Goal: Transaction & Acquisition: Purchase product/service

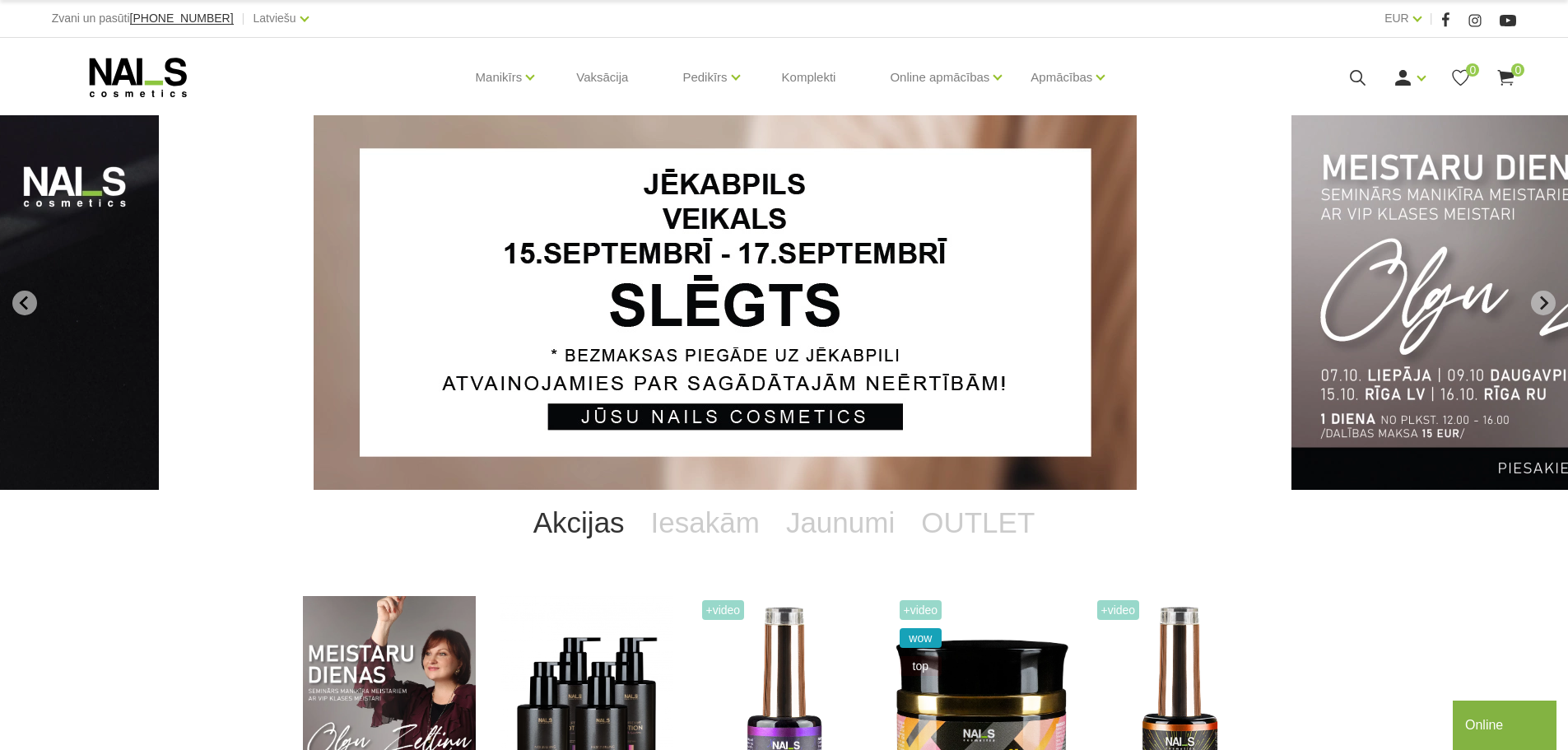
click at [588, 518] on link "Akcijas" at bounding box center [579, 522] width 118 height 66
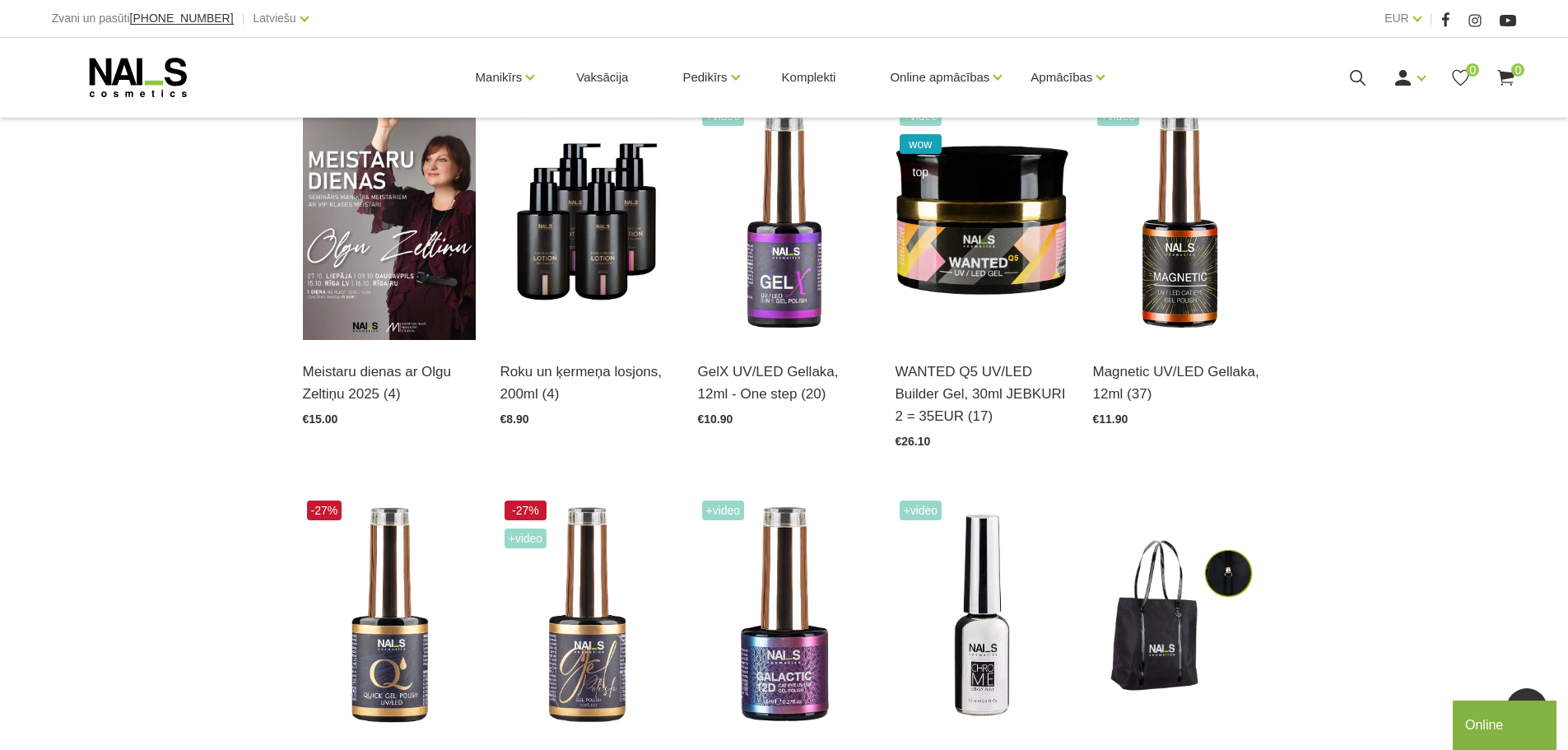
scroll to position [82, 0]
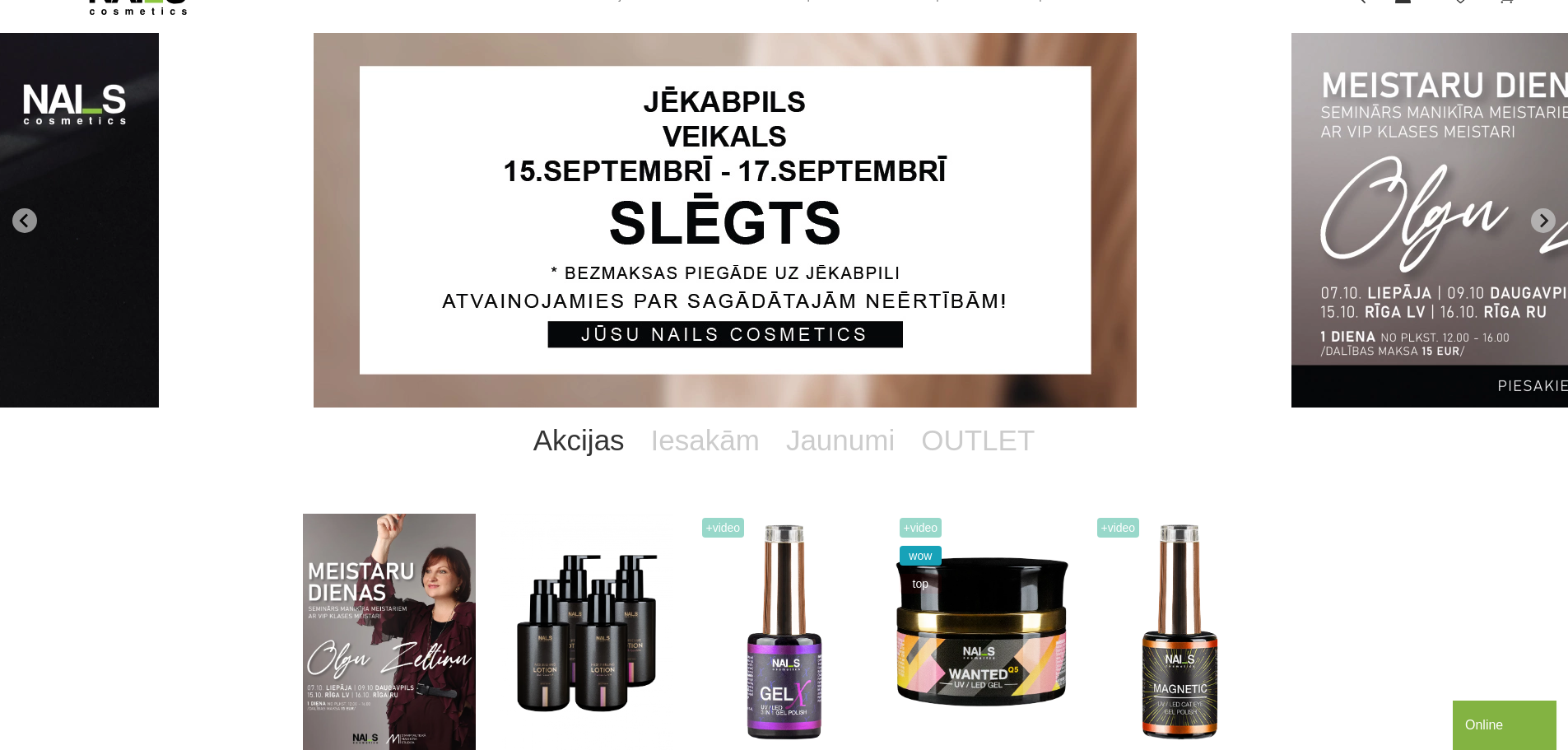
click at [600, 443] on link "Akcijas" at bounding box center [579, 440] width 118 height 66
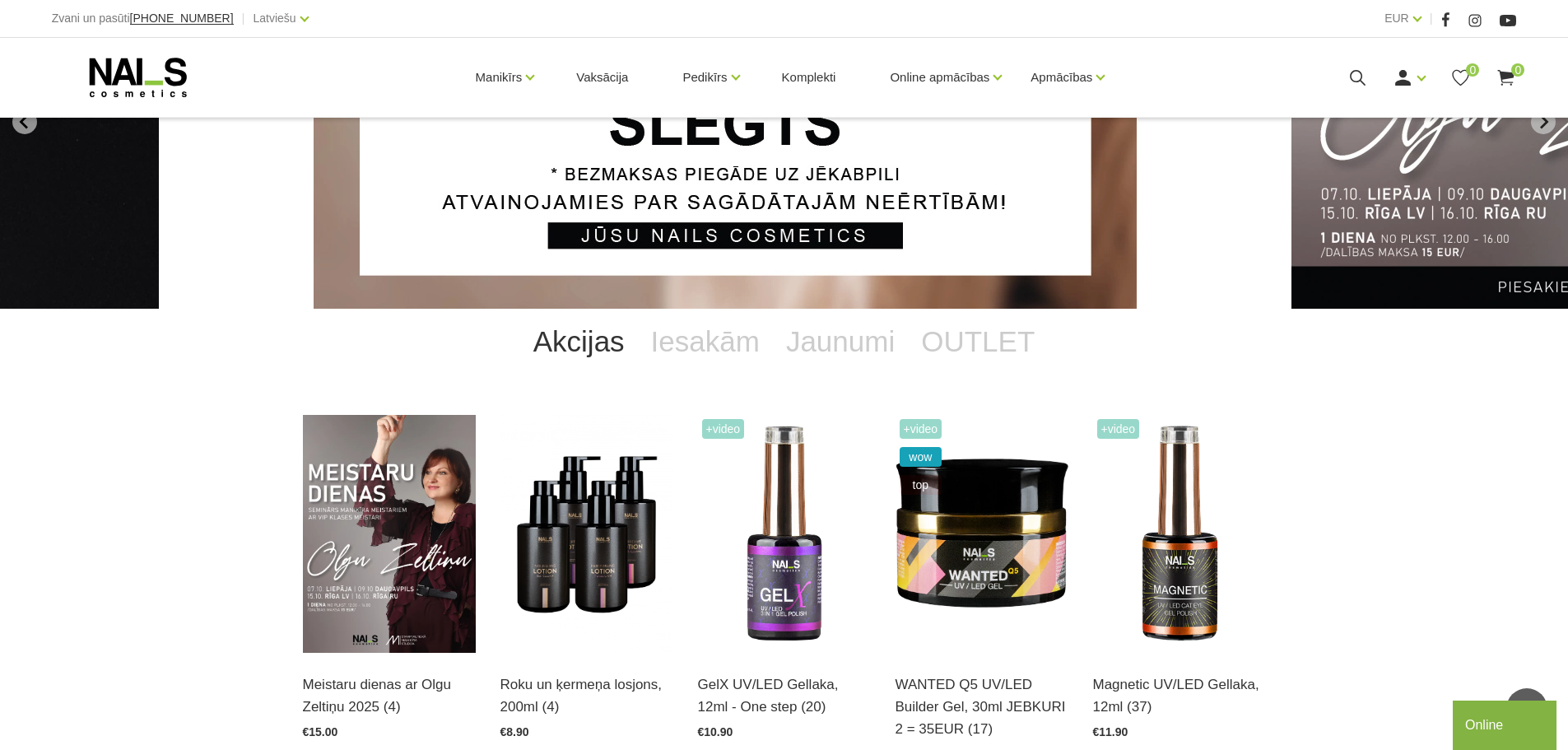
scroll to position [0, 0]
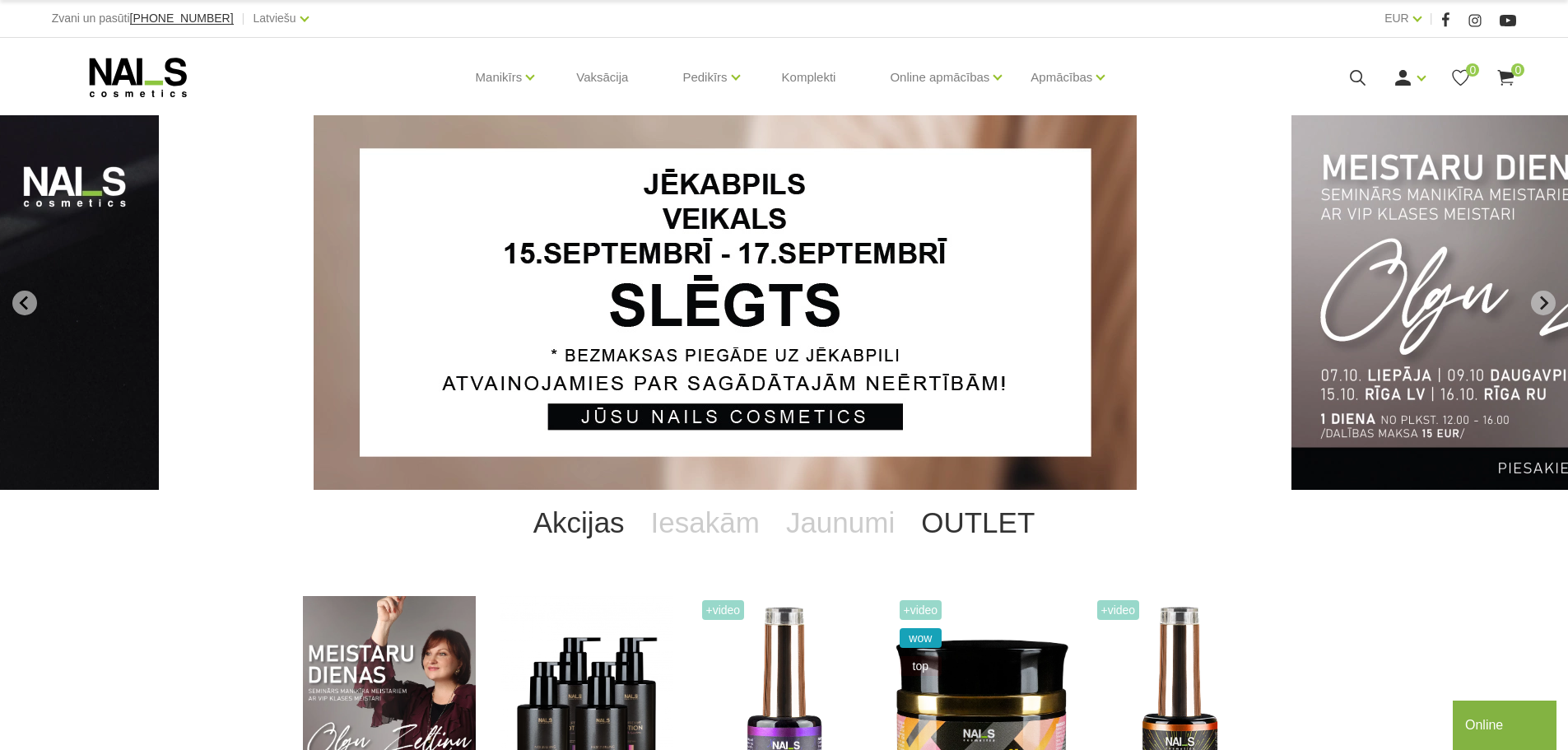
click at [985, 524] on link "OUTLET" at bounding box center [977, 522] width 140 height 66
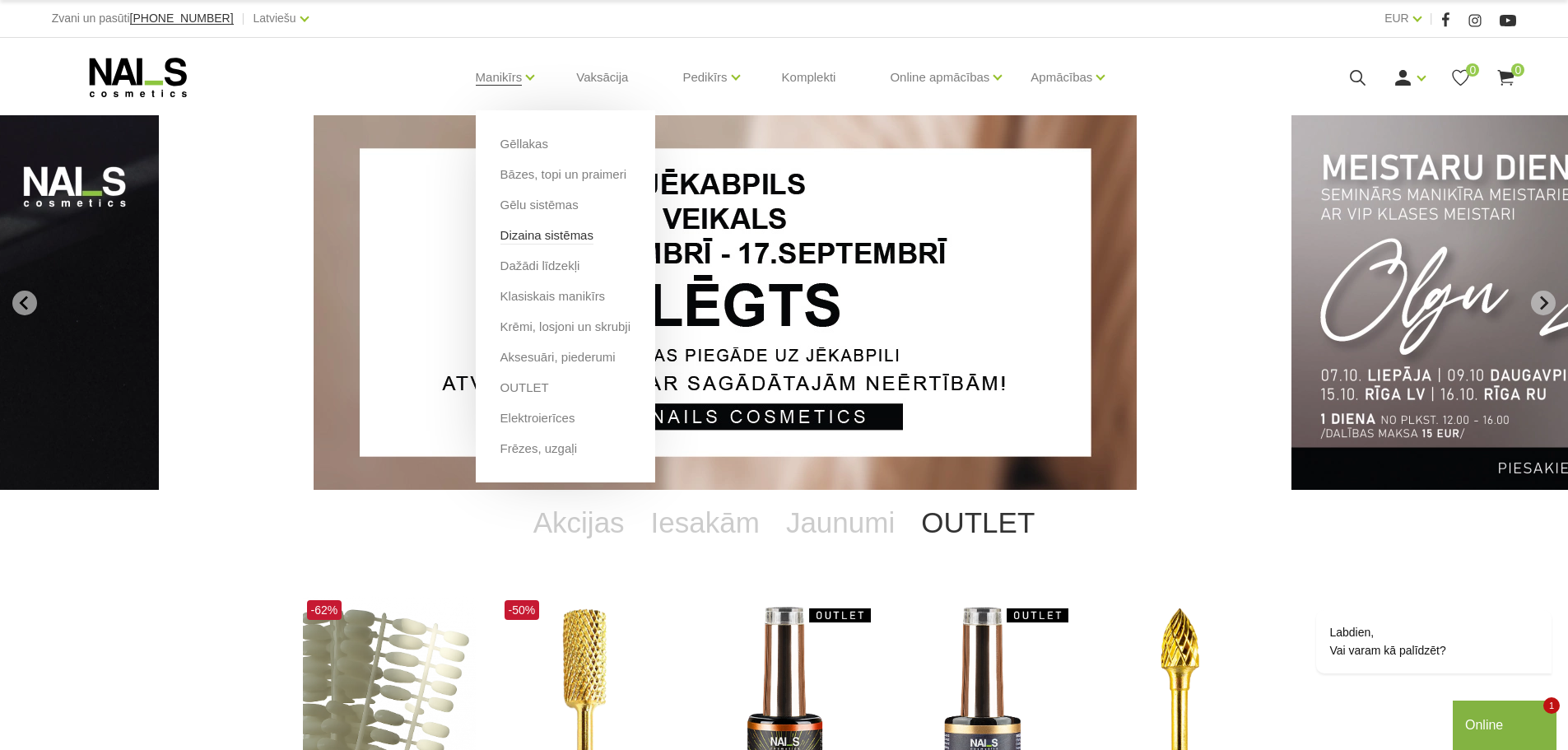
click at [549, 240] on link "Dizaina sistēmas" at bounding box center [546, 236] width 93 height 18
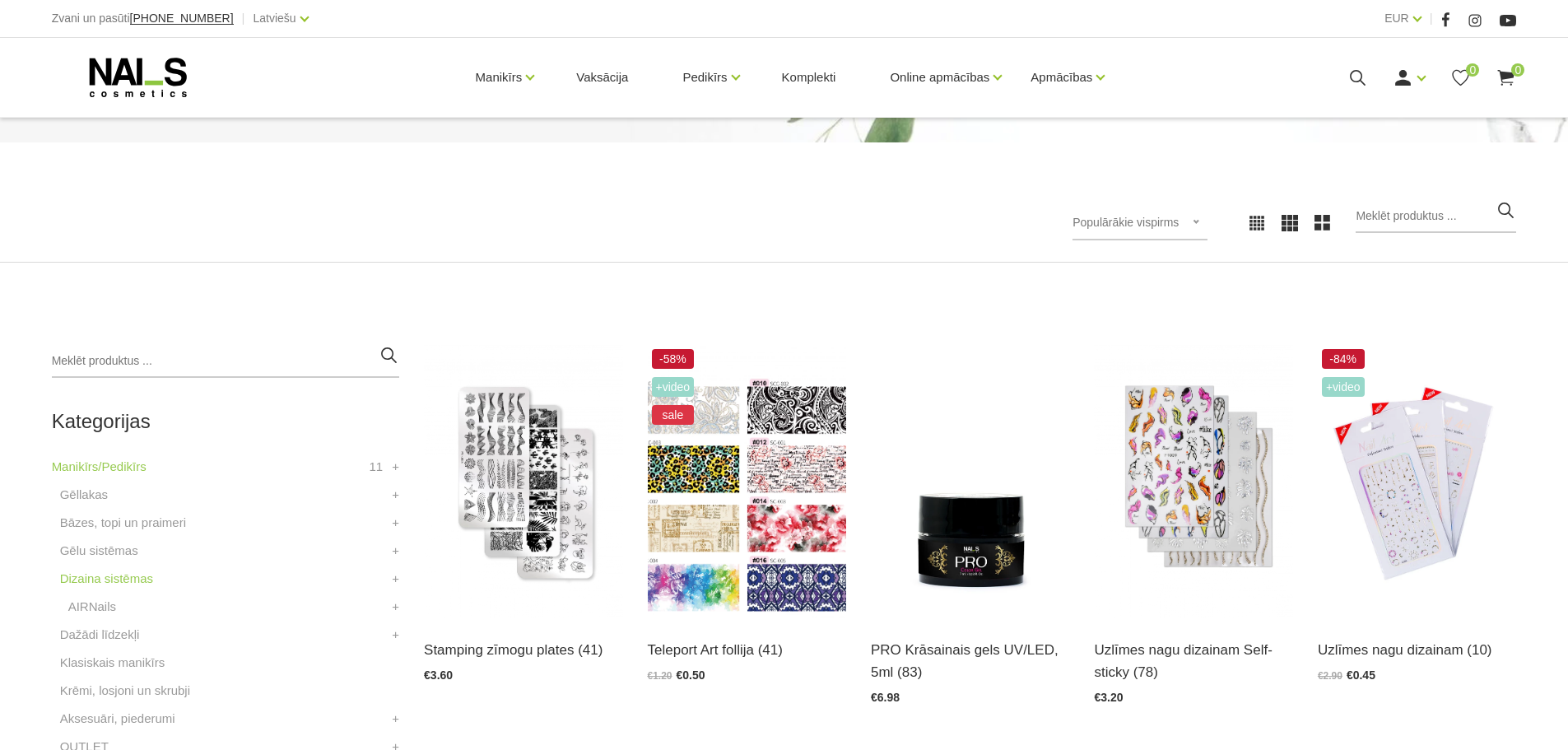
scroll to position [329, 0]
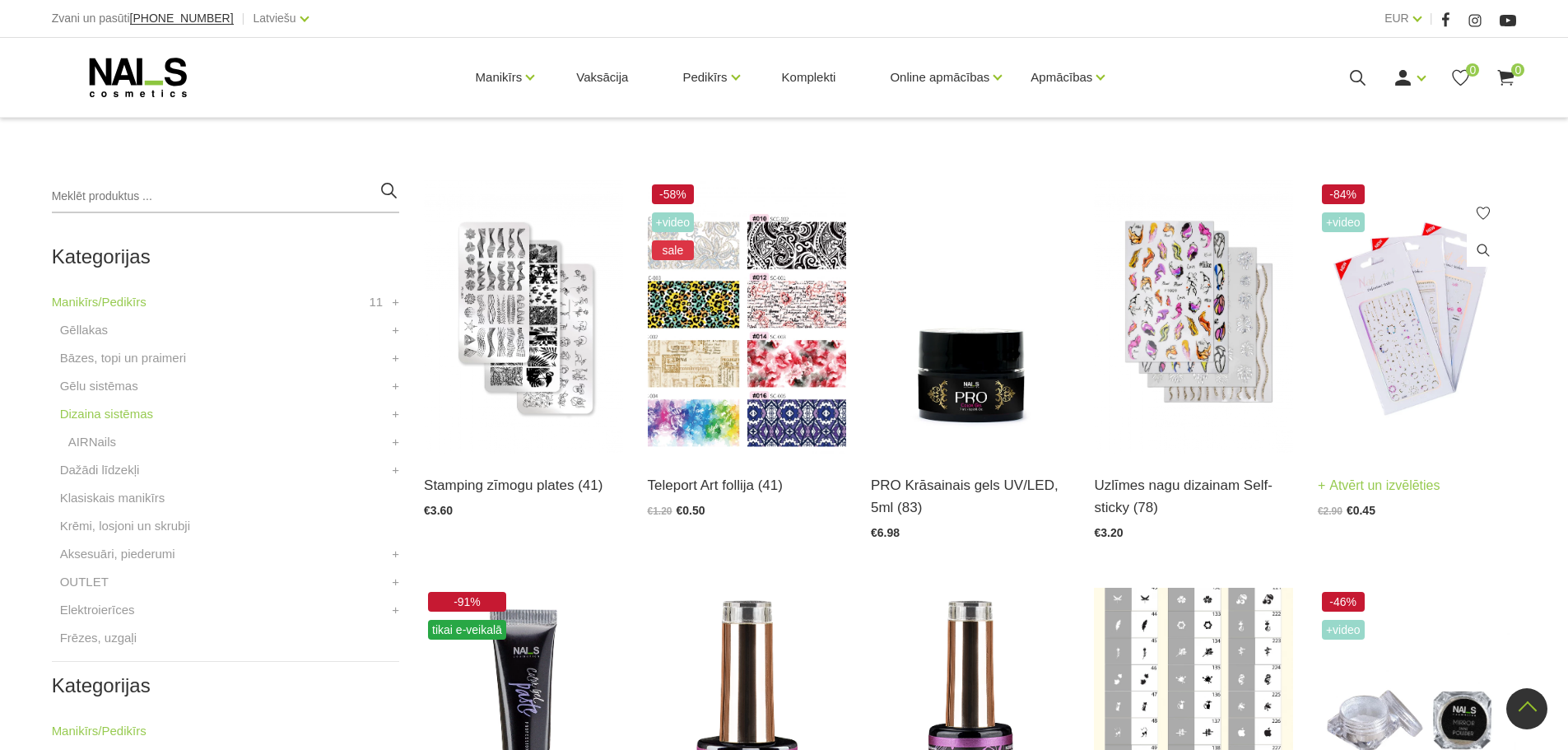
click at [1396, 360] on img at bounding box center [1417, 317] width 198 height 274
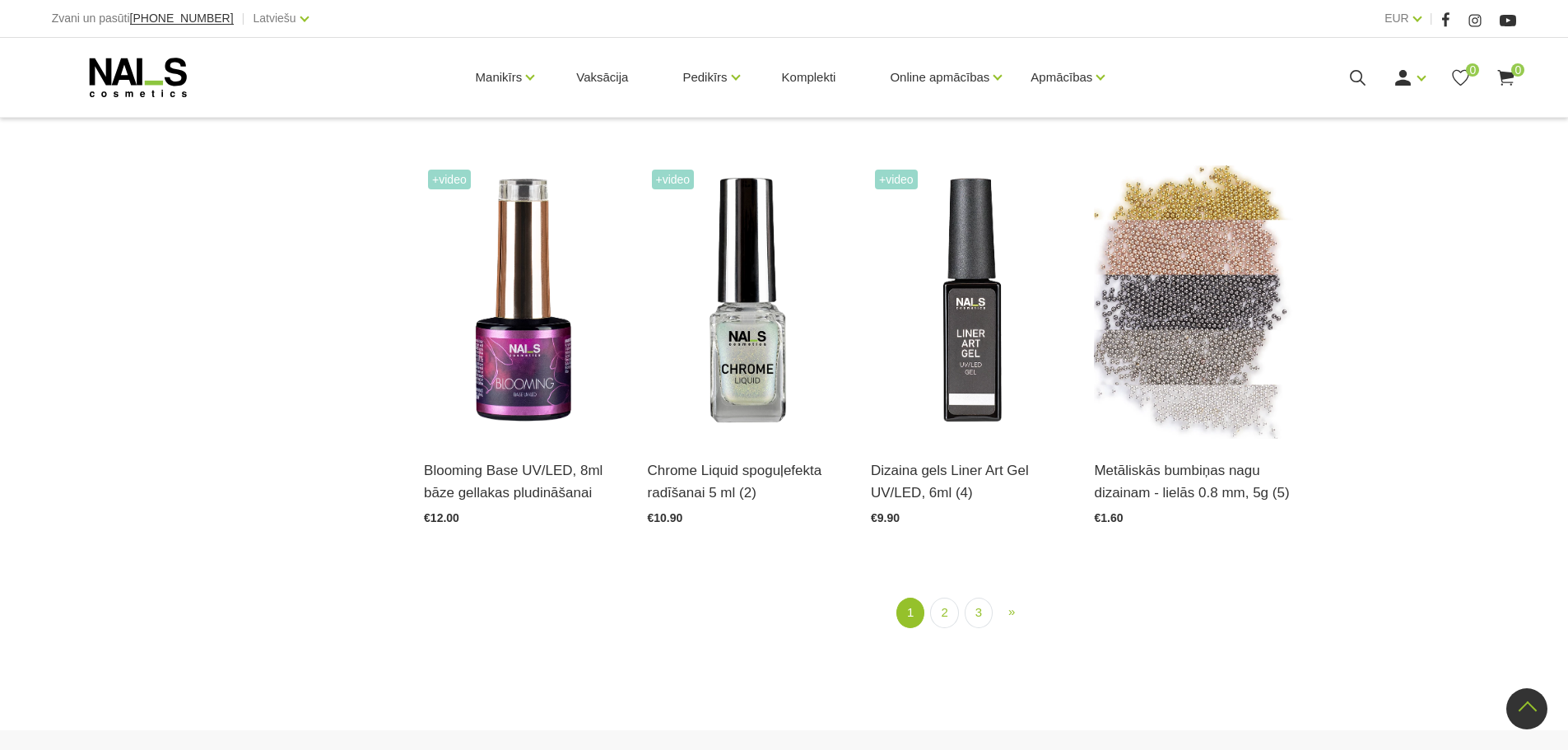
scroll to position [2059, 0]
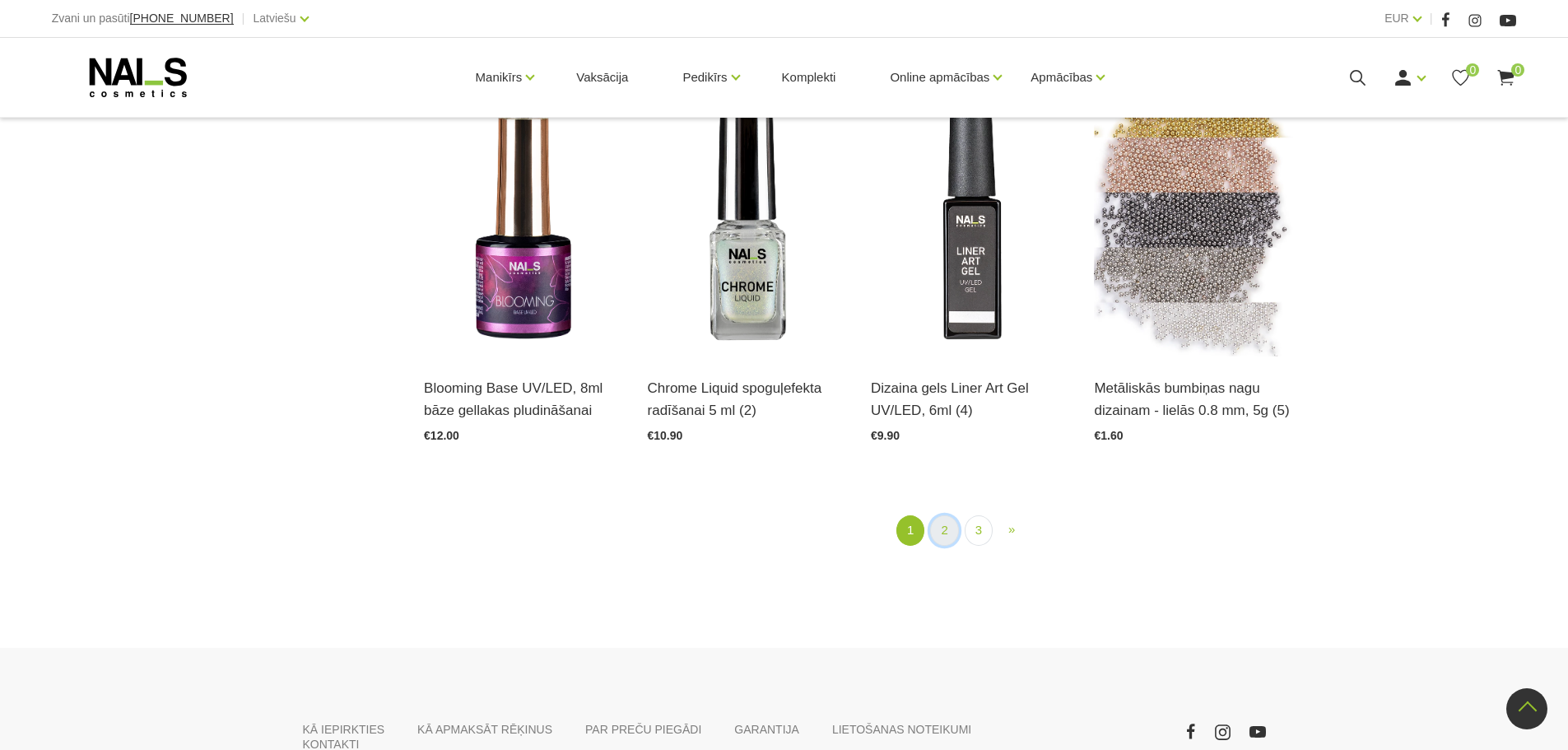
click at [942, 531] on link "2" at bounding box center [943, 531] width 28 height 30
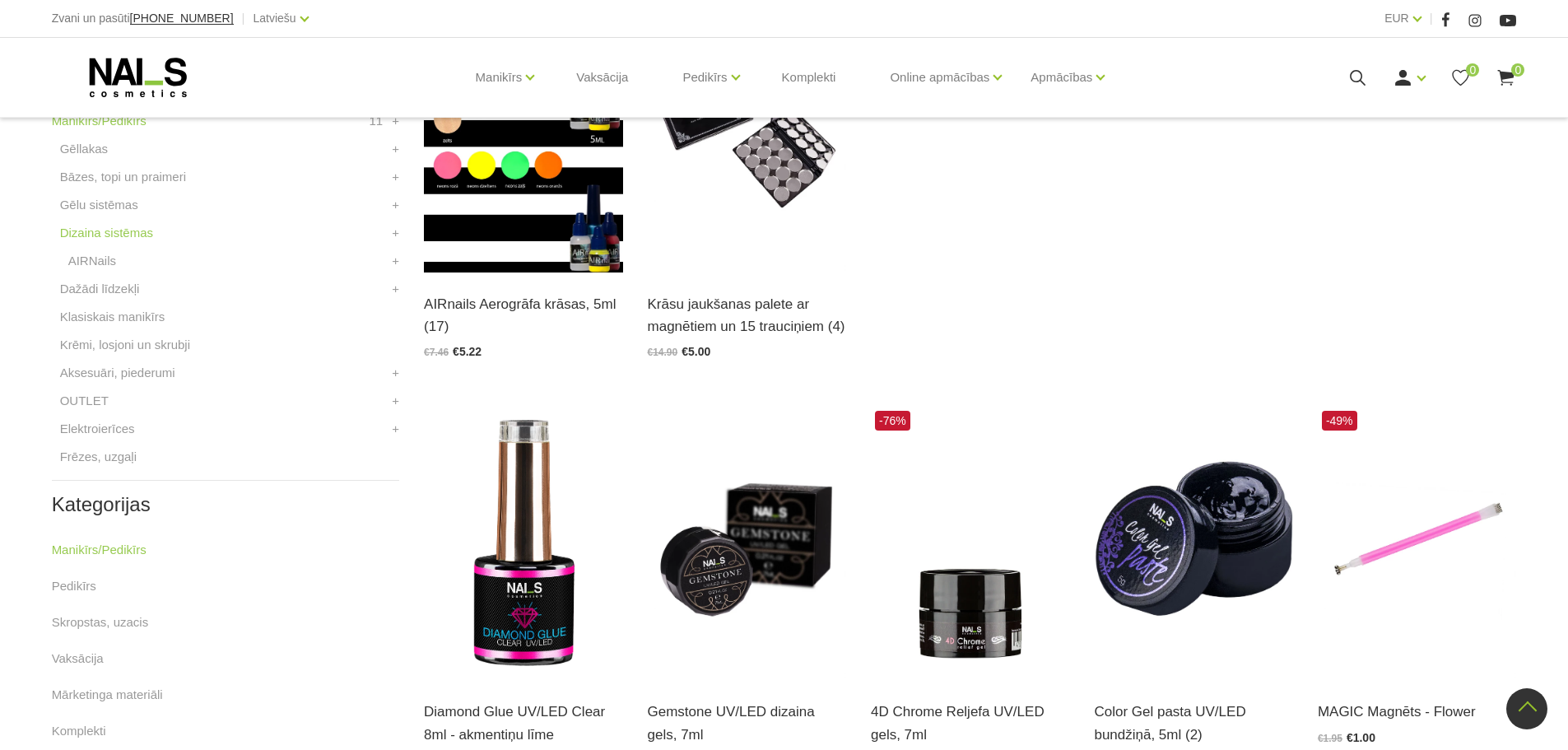
scroll to position [337, 0]
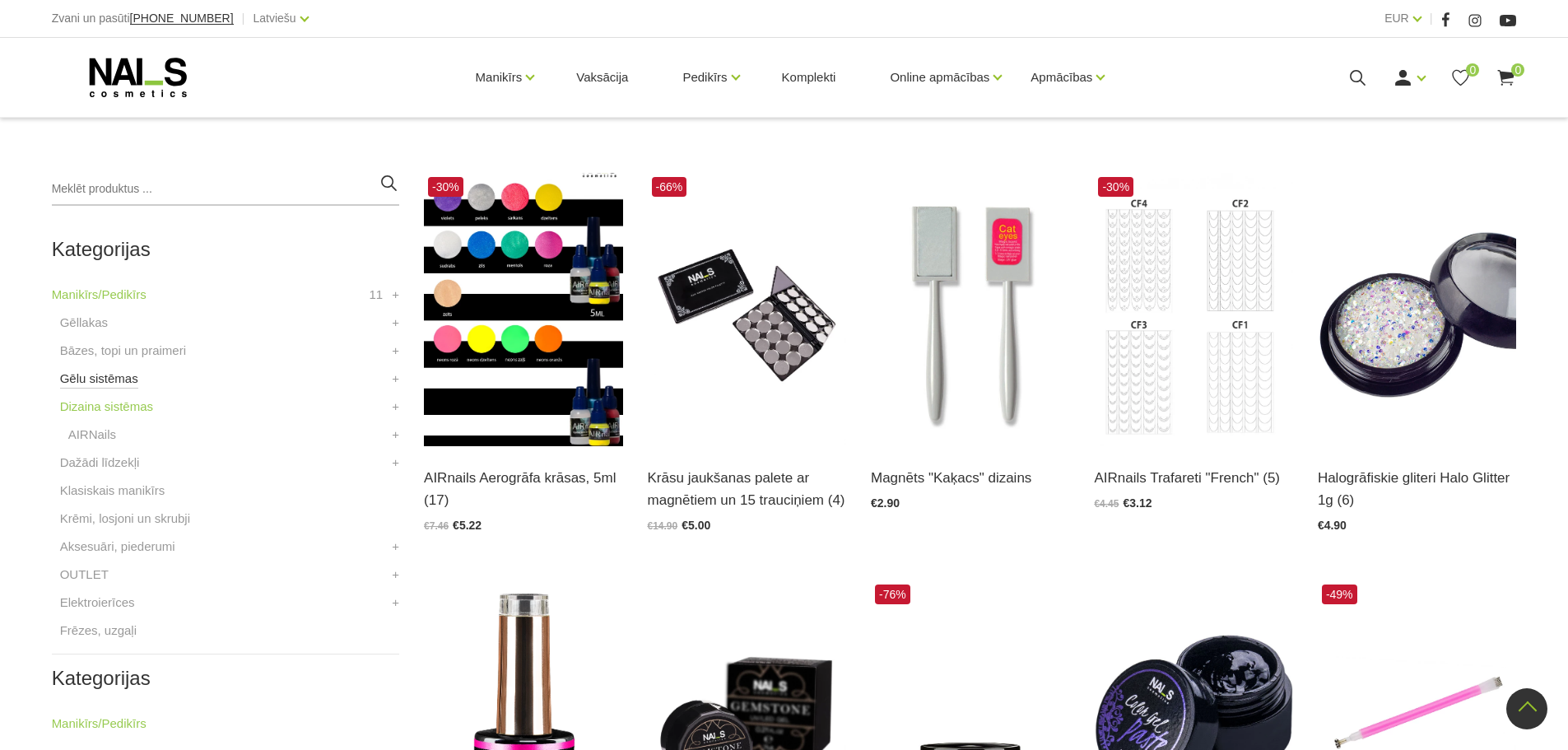
click at [97, 380] on link "Gēlu sistēmas" at bounding box center [99, 379] width 78 height 20
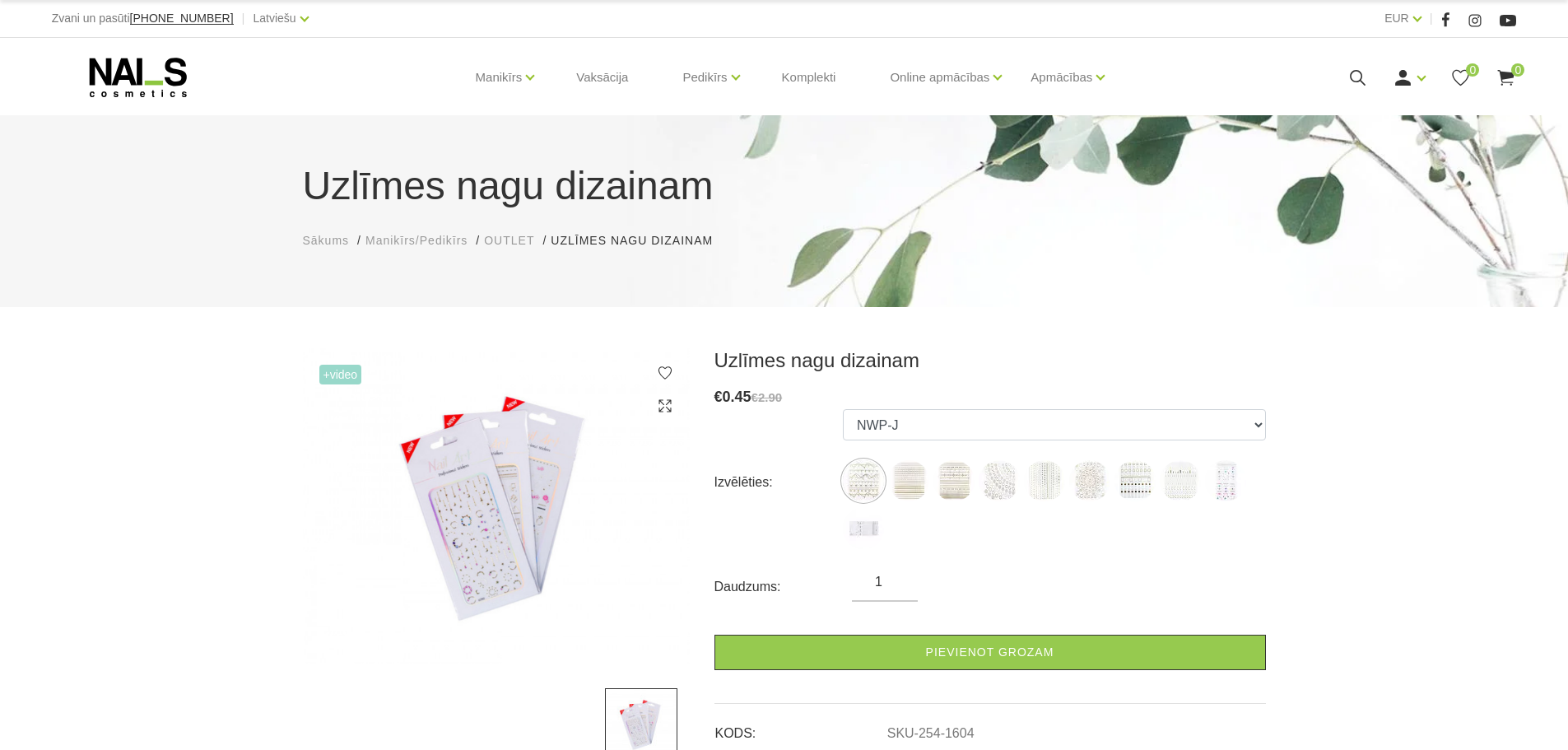
click at [491, 532] on img at bounding box center [496, 506] width 387 height 316
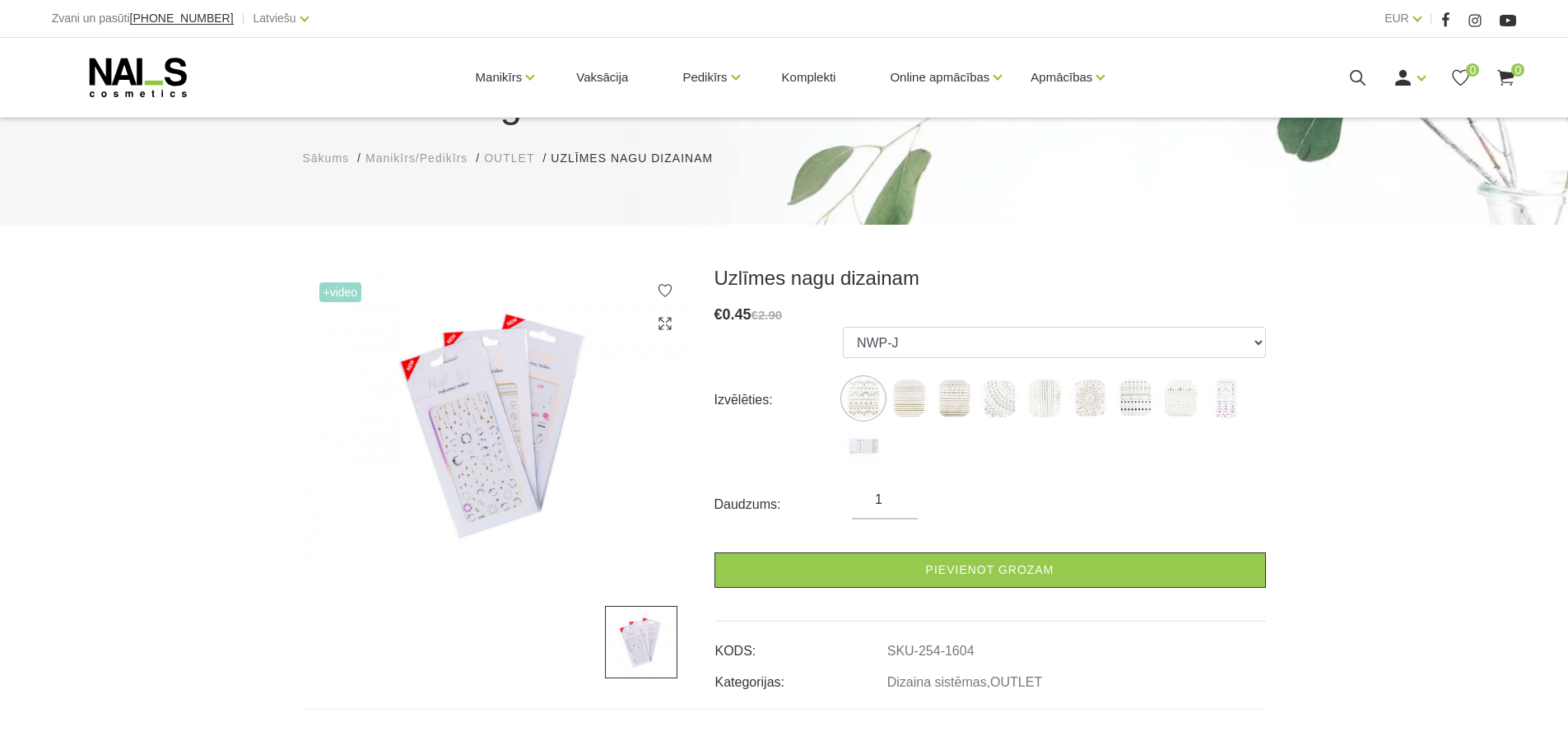
scroll to position [165, 0]
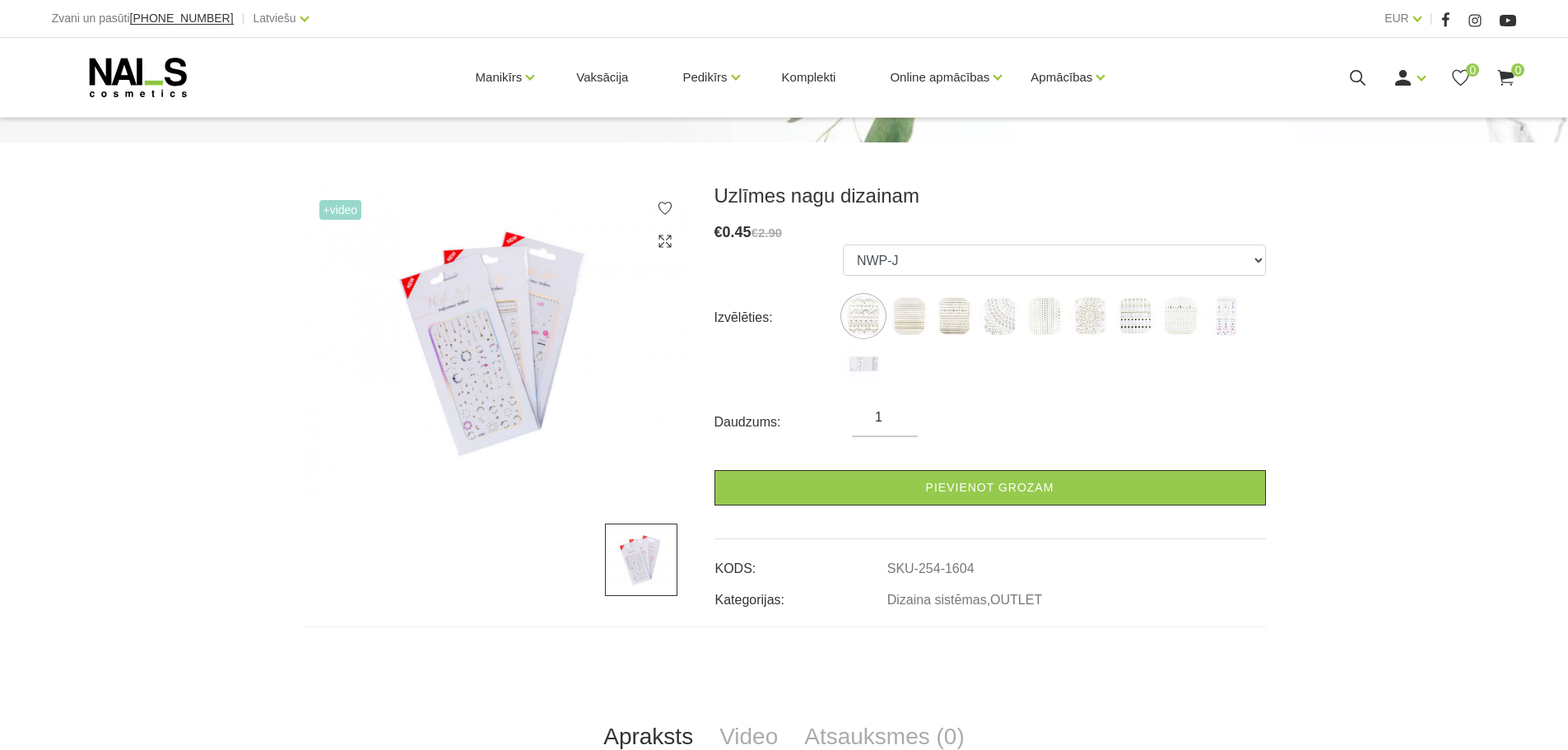
click at [640, 573] on img at bounding box center [641, 560] width 72 height 72
click at [496, 391] on img at bounding box center [496, 342] width 387 height 316
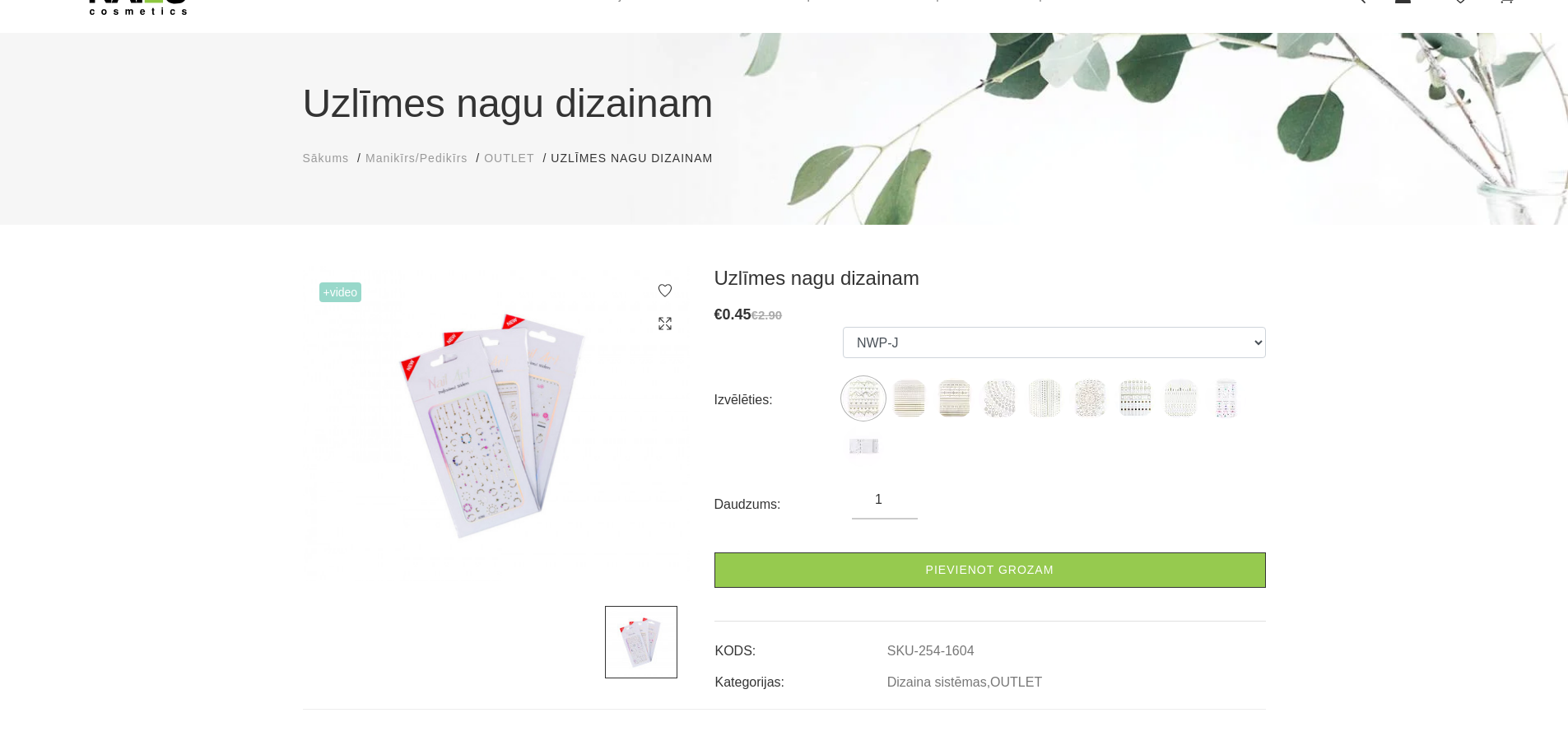
scroll to position [0, 0]
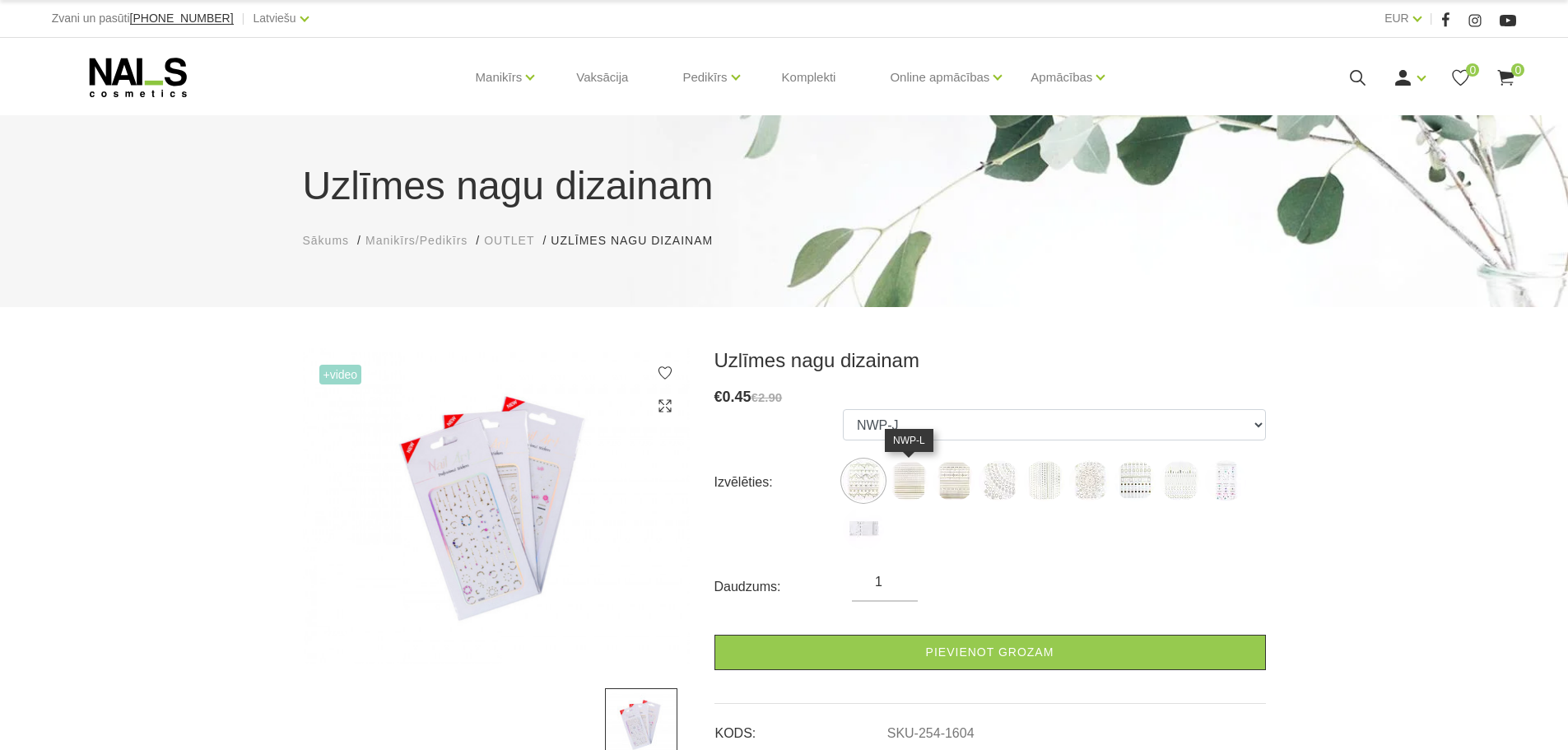
click at [908, 485] on img at bounding box center [908, 480] width 41 height 41
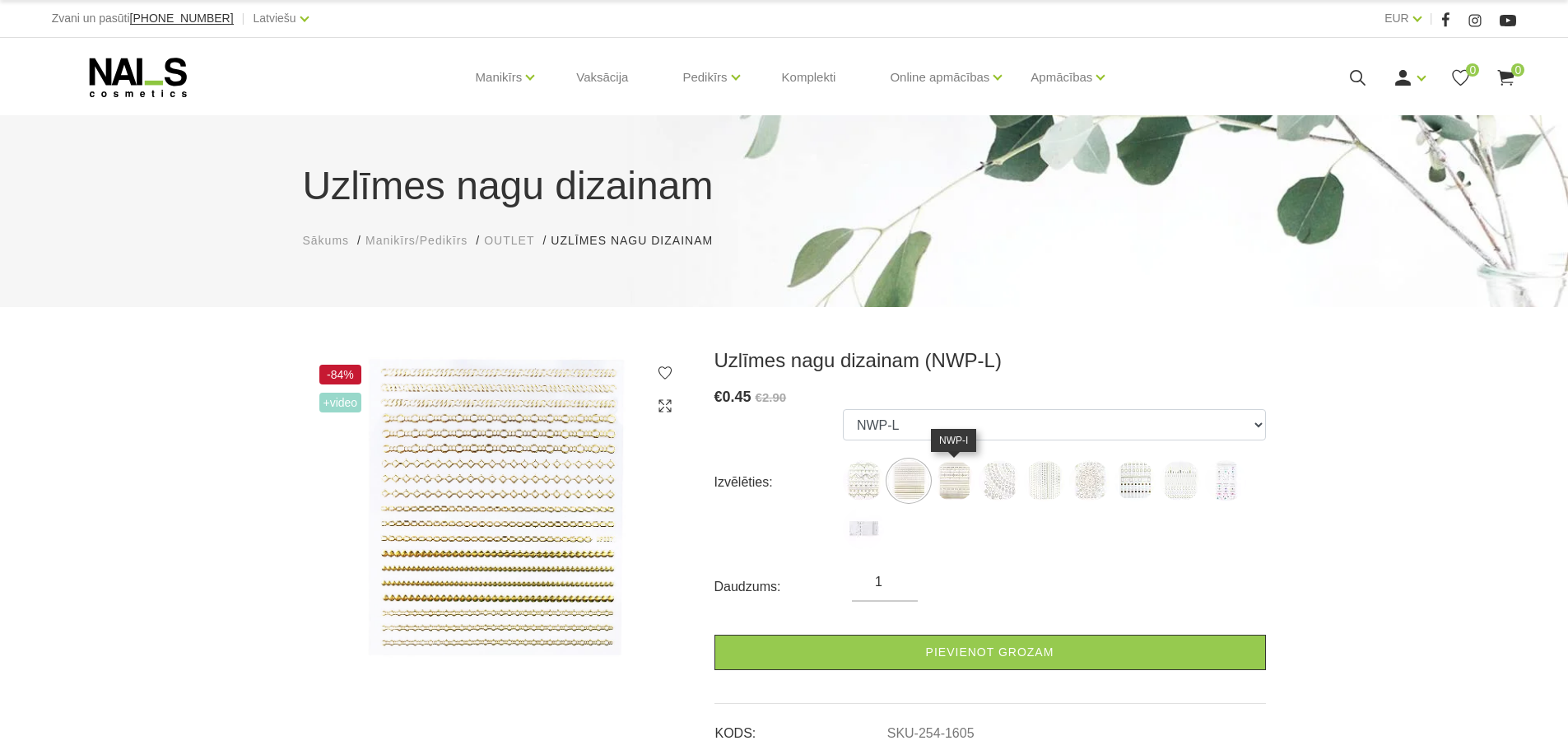
click at [939, 481] on img at bounding box center [954, 480] width 41 height 41
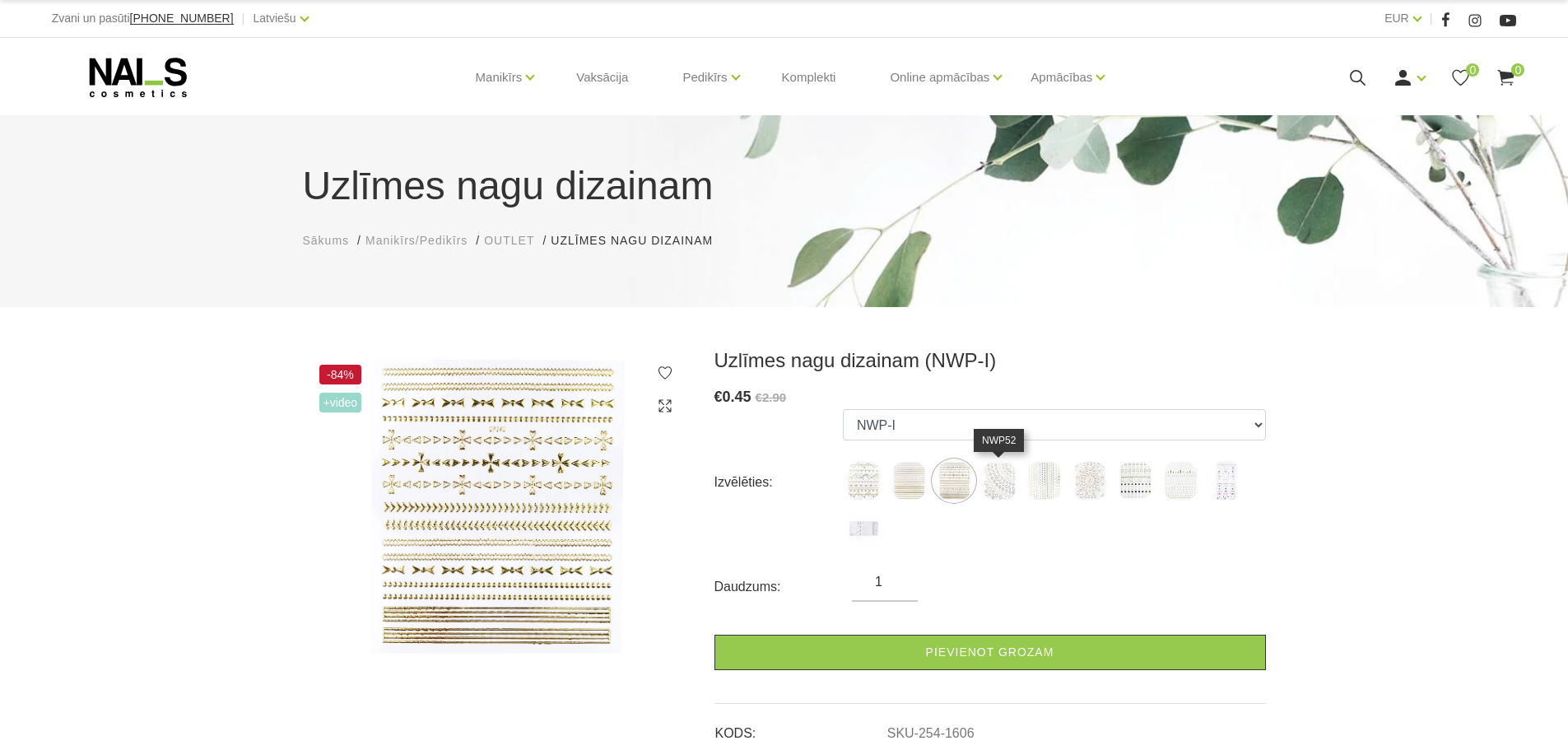
click at [999, 481] on img at bounding box center [999, 480] width 41 height 41
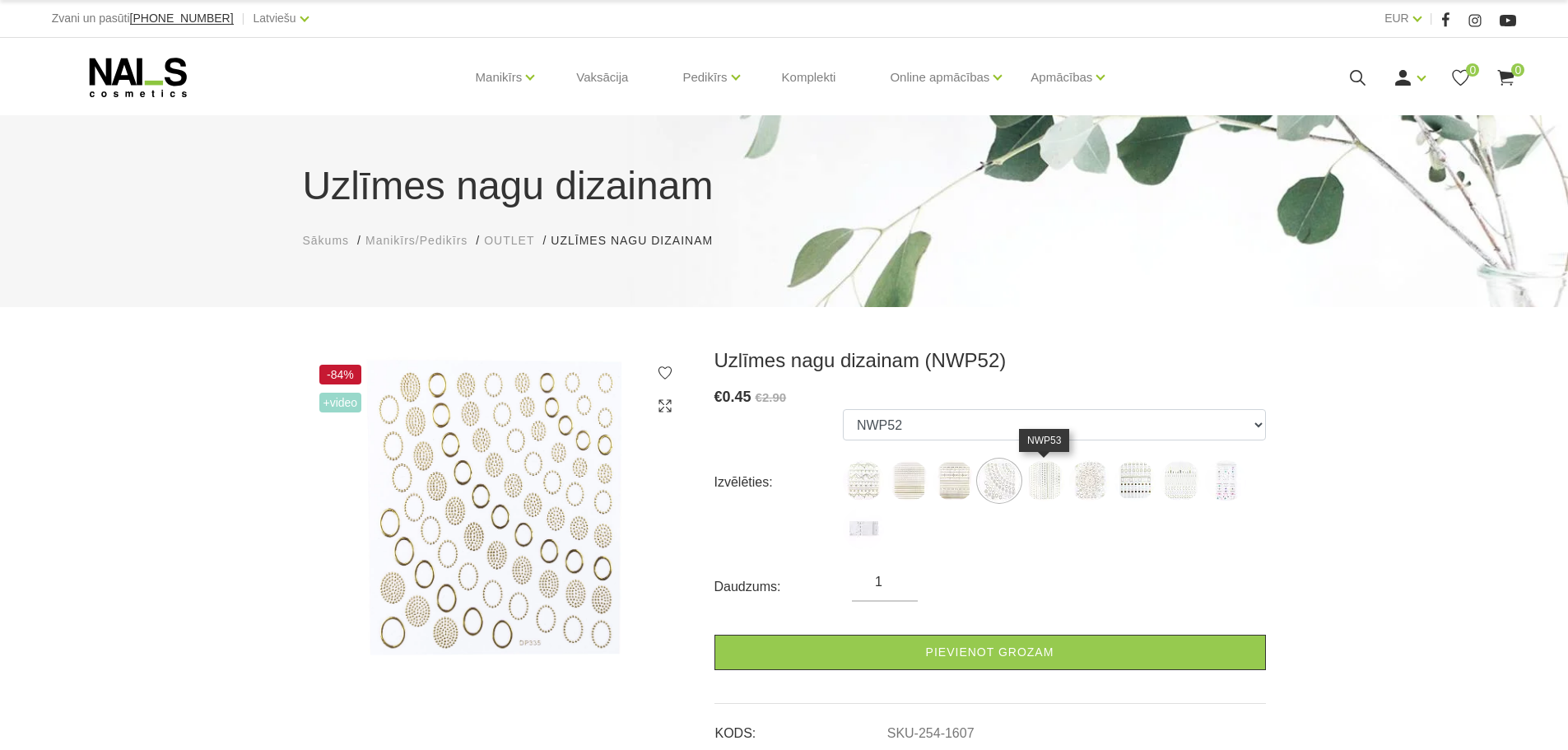
click at [1045, 477] on img at bounding box center [1044, 480] width 41 height 41
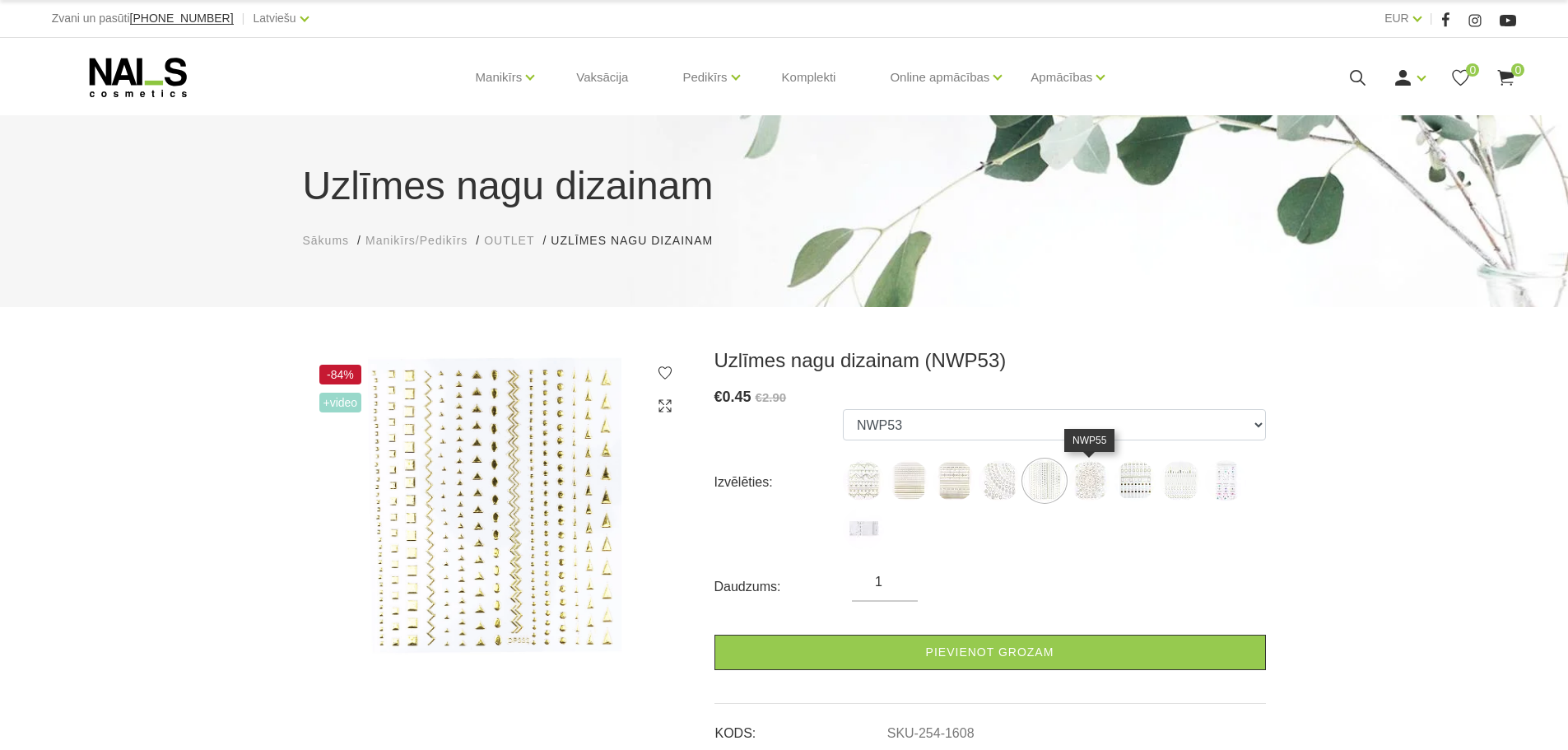
click at [1095, 477] on img at bounding box center [1090, 480] width 41 height 41
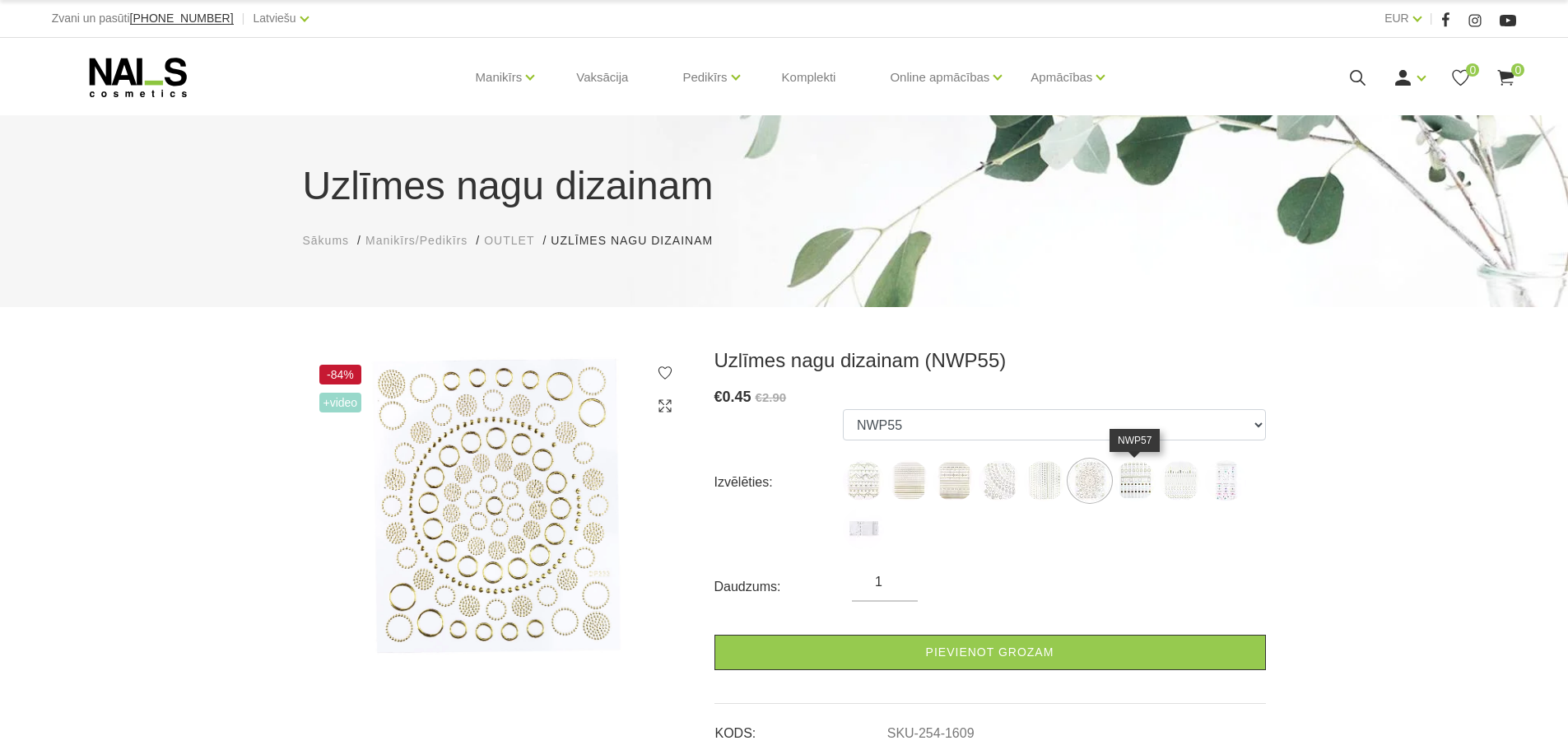
click at [1153, 473] on img at bounding box center [1135, 480] width 41 height 41
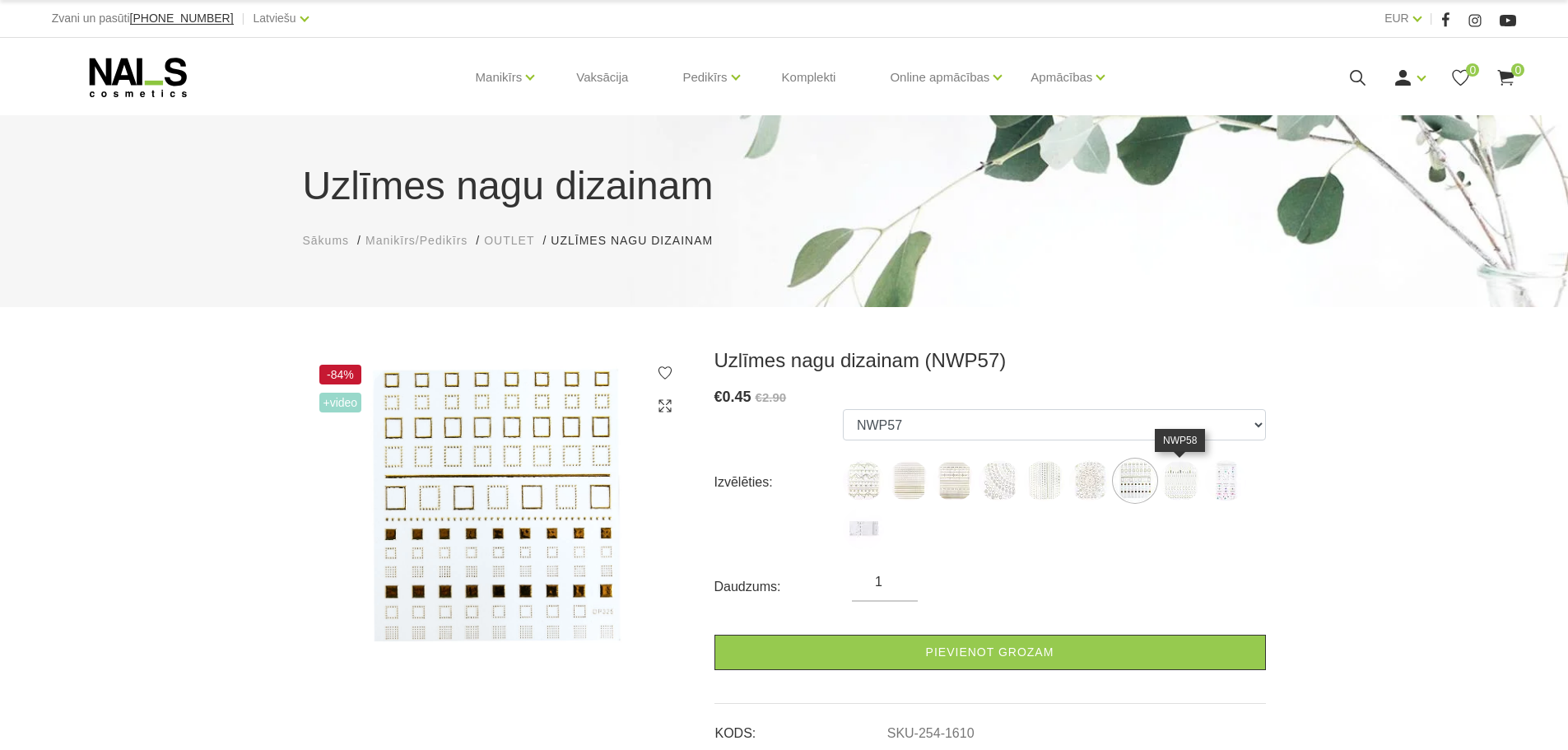
click at [1189, 472] on img at bounding box center [1179, 480] width 41 height 41
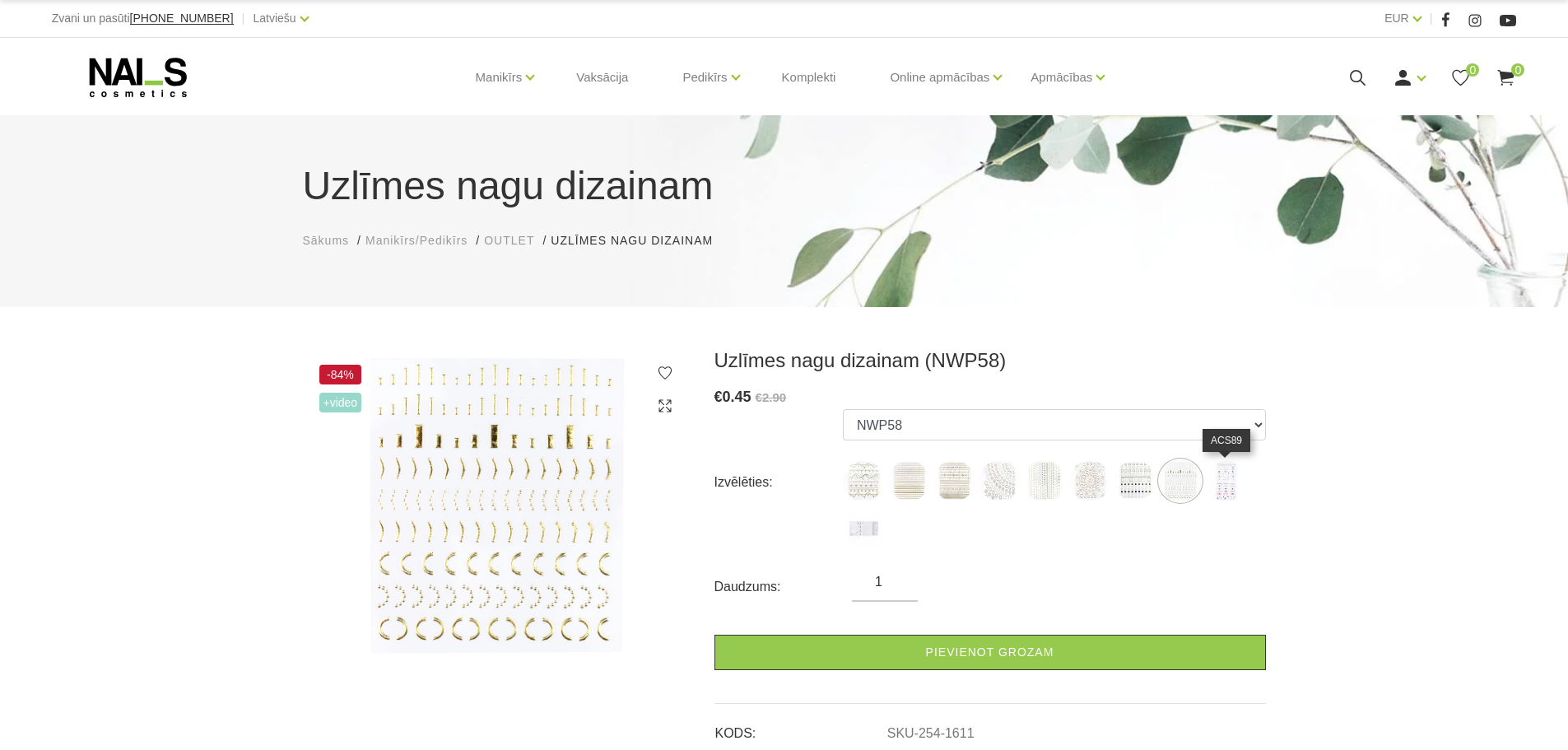
click at [1227, 472] on img at bounding box center [1225, 480] width 41 height 41
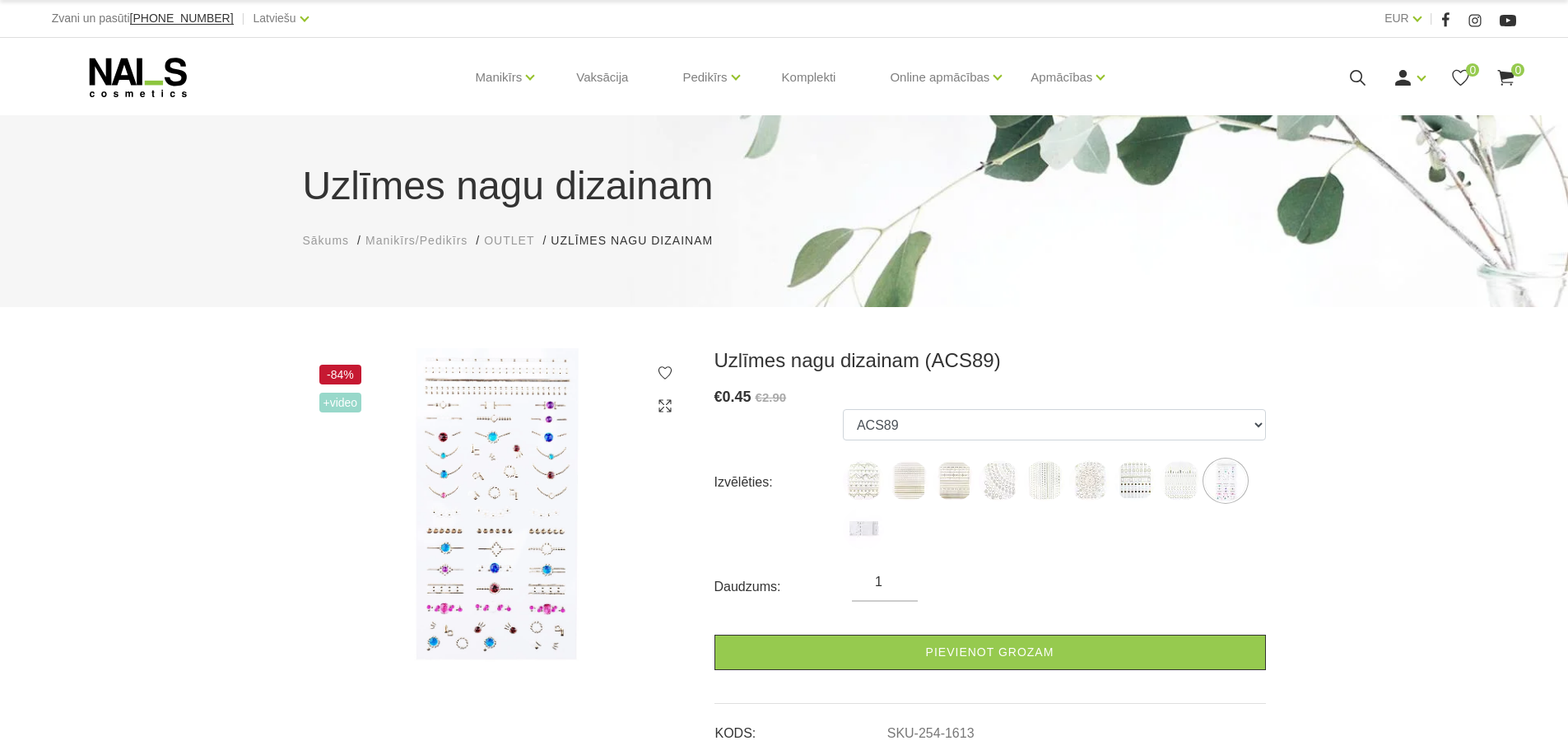
click at [847, 475] on img at bounding box center [863, 480] width 41 height 41
select select "1604"
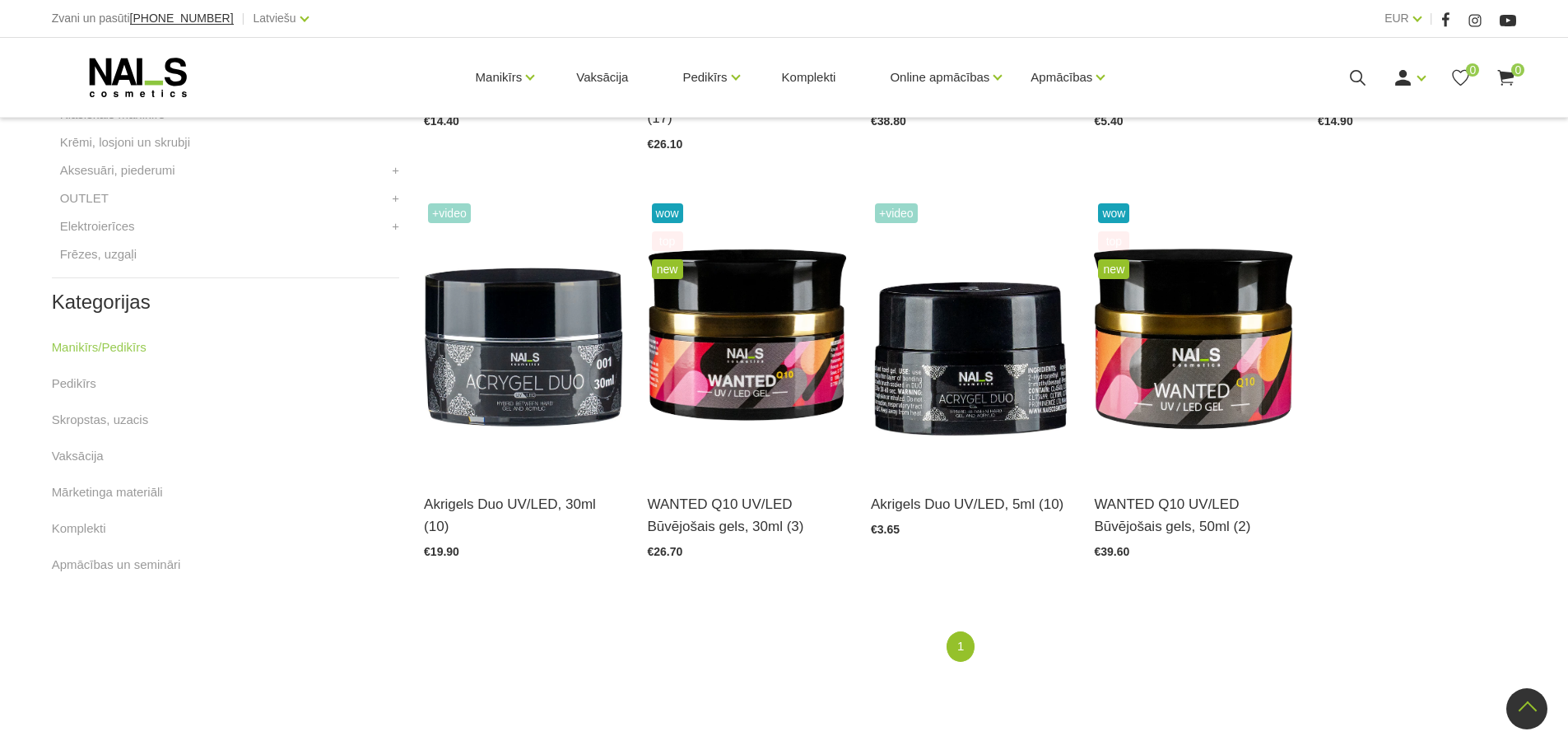
scroll to position [247, 0]
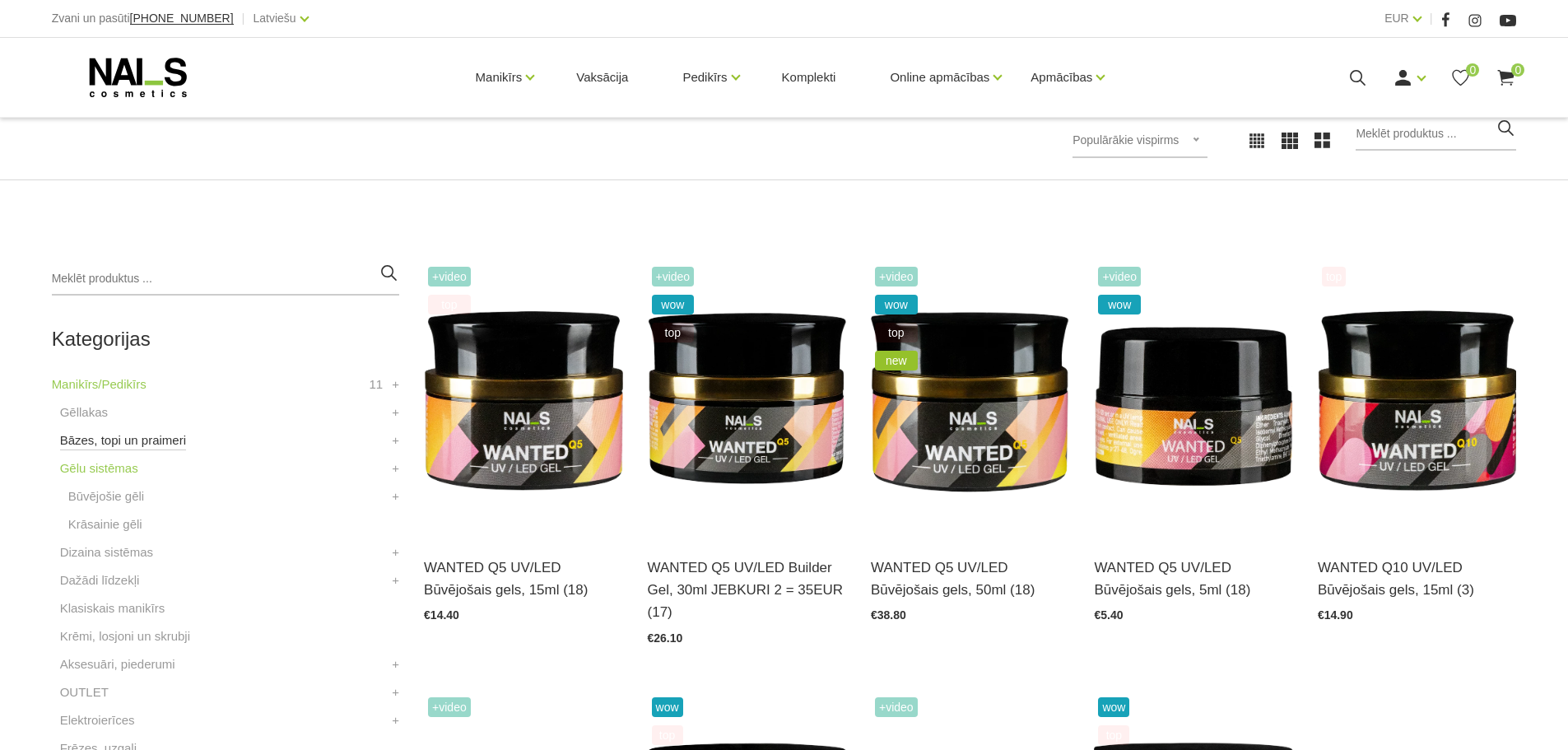
click at [102, 443] on link "Bāzes, topi un praimeri" at bounding box center [123, 441] width 126 height 20
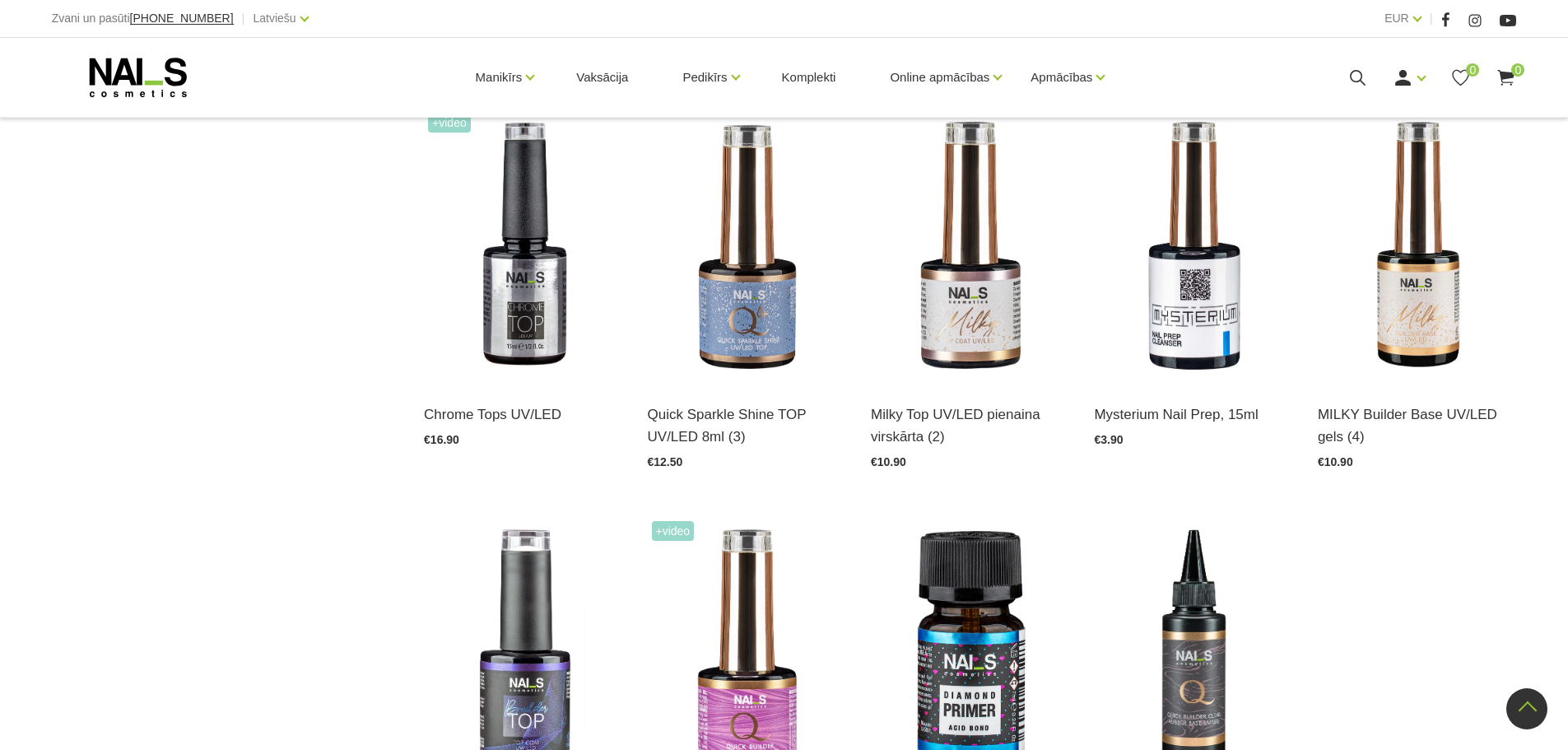
scroll to position [1894, 0]
